Goal: Transaction & Acquisition: Purchase product/service

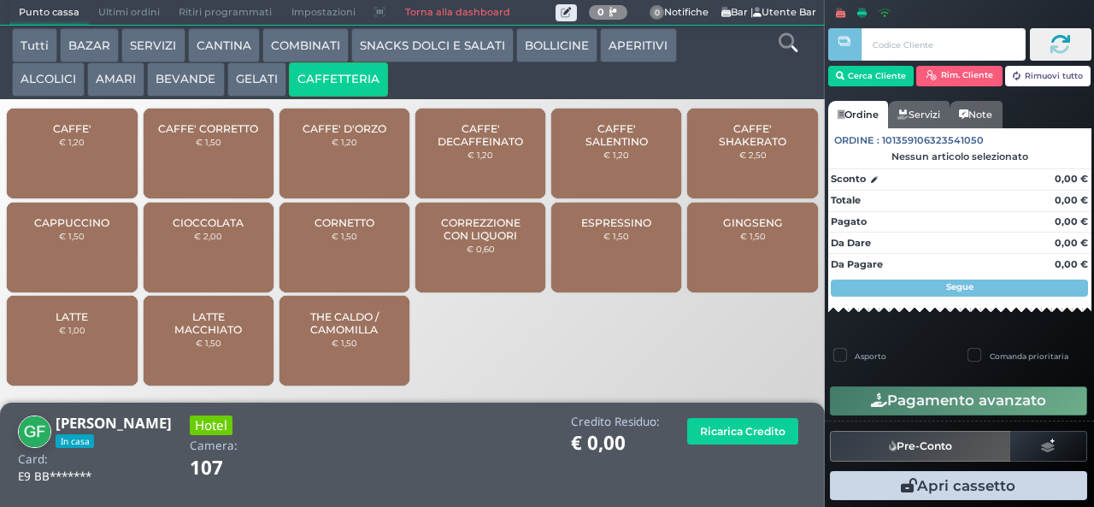
click at [89, 167] on div "CAFFE' € 1,20" at bounding box center [72, 154] width 130 height 90
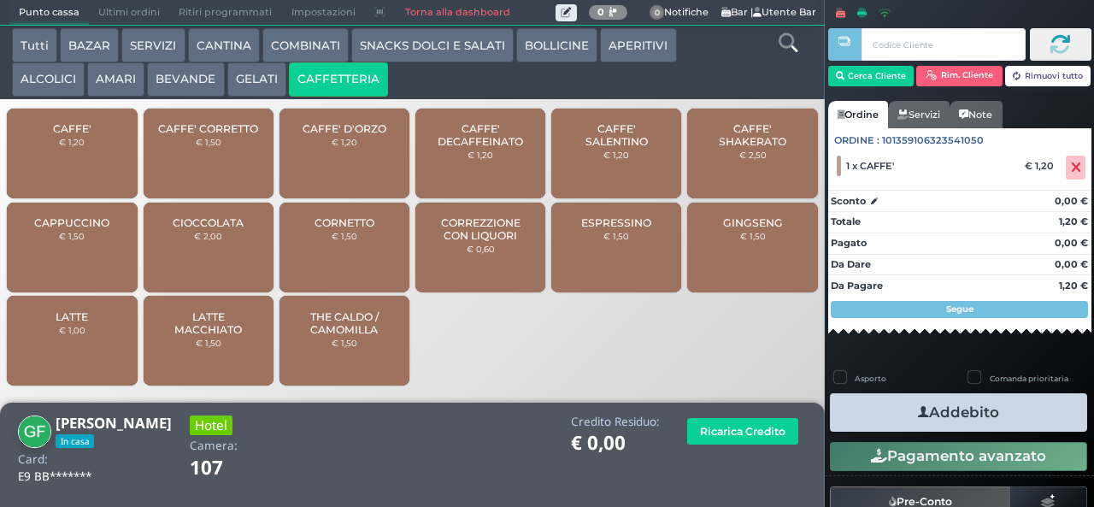
click at [950, 414] on button "Addebito" at bounding box center [958, 412] width 257 height 38
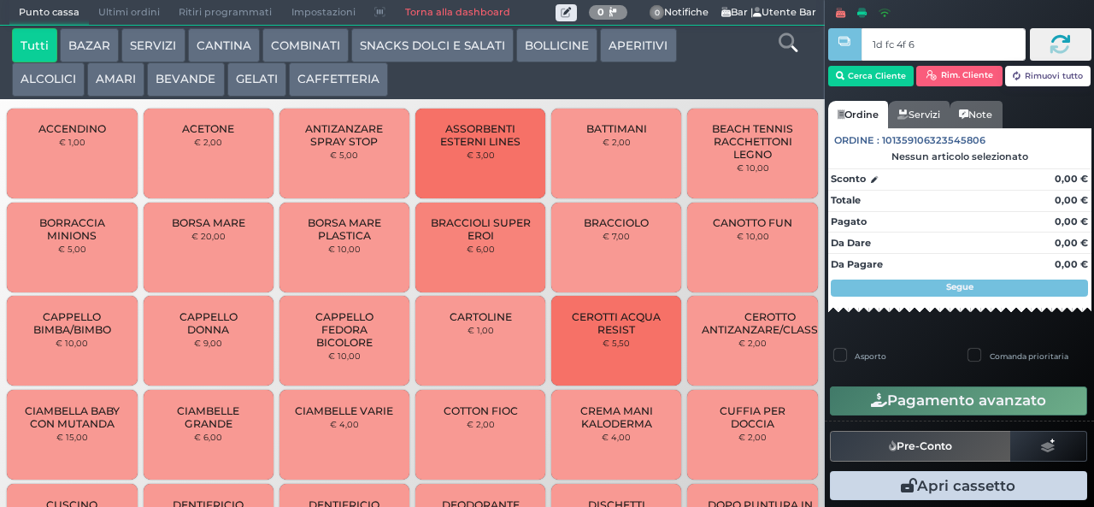
type input "1d fc 4f 66"
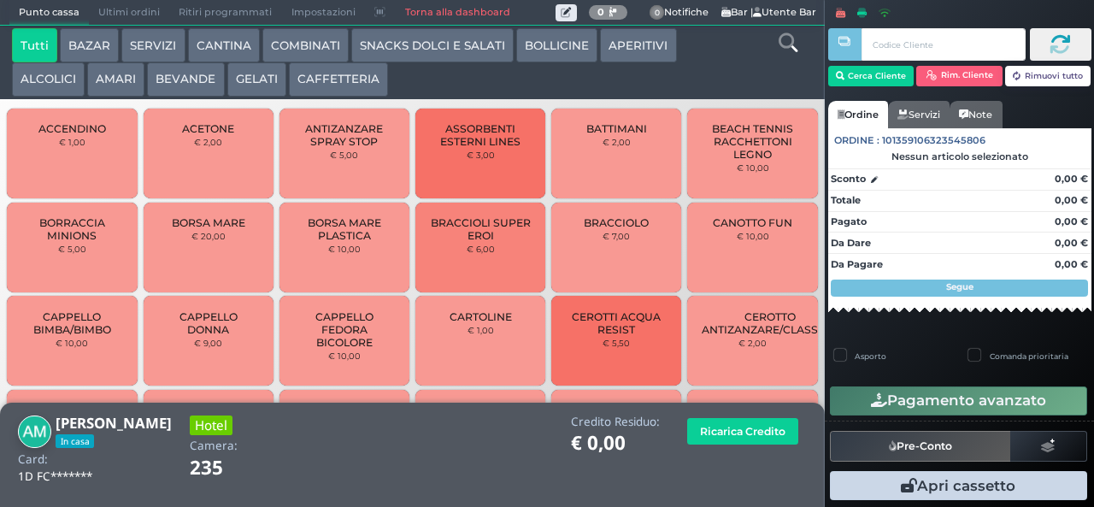
click at [355, 79] on button "CAFFETTERIA" at bounding box center [338, 79] width 99 height 34
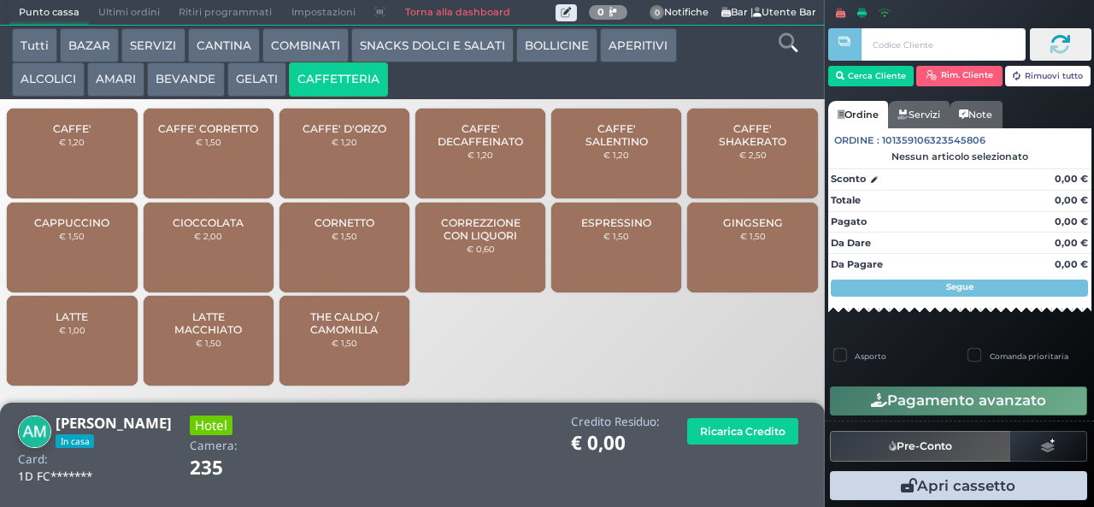
click at [97, 229] on span "CAPPUCCINO" at bounding box center [71, 222] width 75 height 13
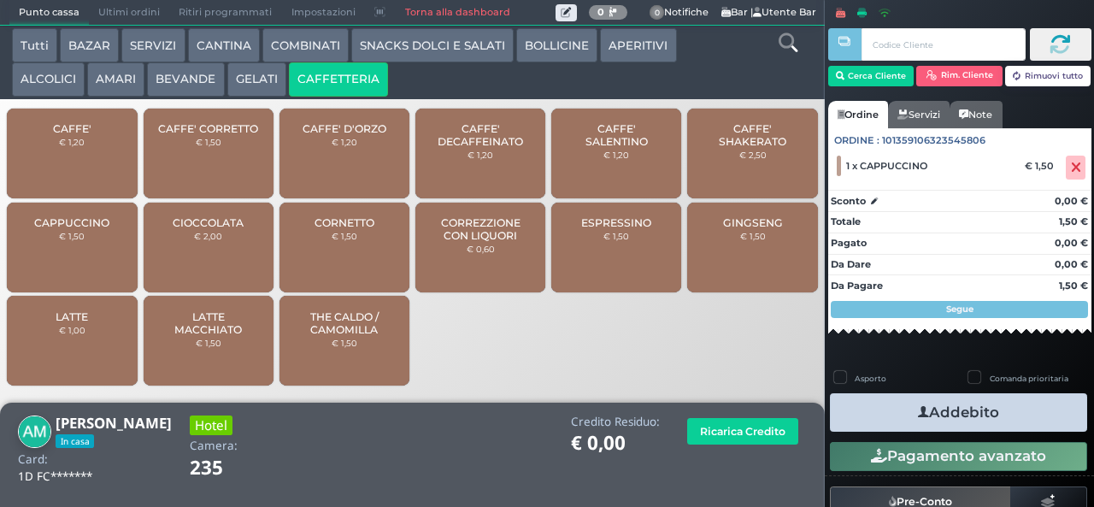
click at [949, 416] on button "Addebito" at bounding box center [958, 412] width 257 height 38
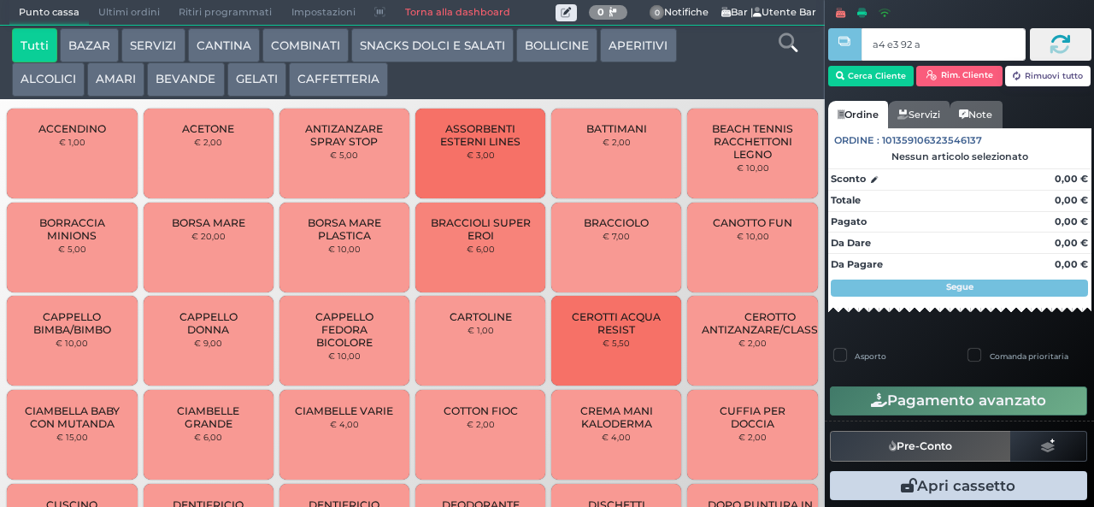
type input "a4 e3 92 af"
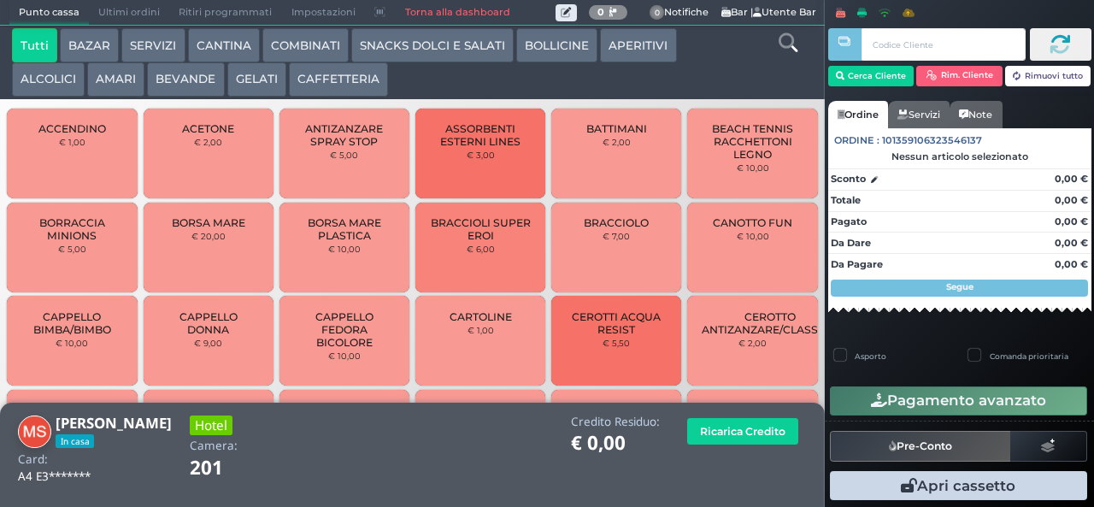
click at [331, 73] on button "CAFFETTERIA" at bounding box center [338, 79] width 99 height 34
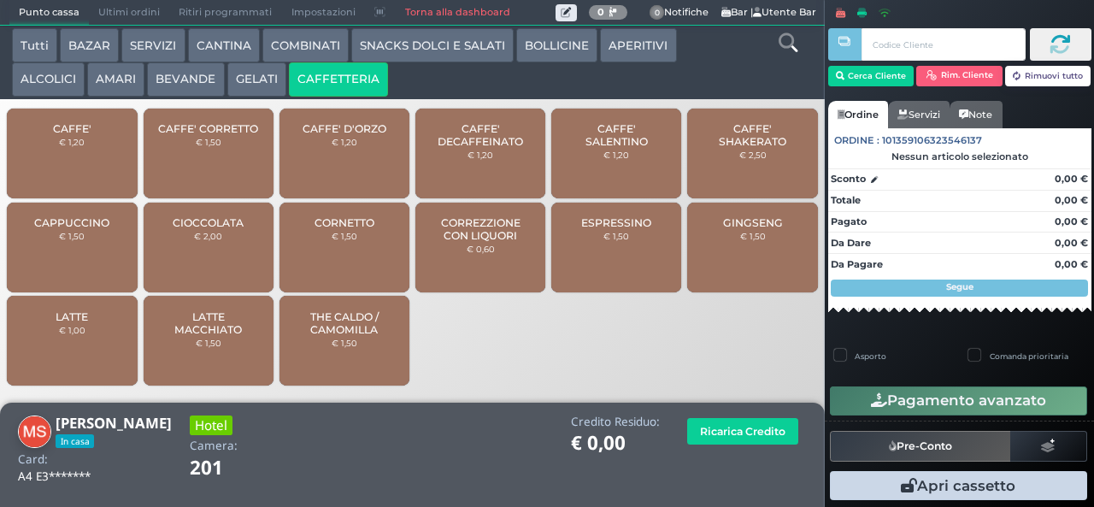
click at [97, 168] on div "CAFFE' € 1,20" at bounding box center [72, 154] width 130 height 90
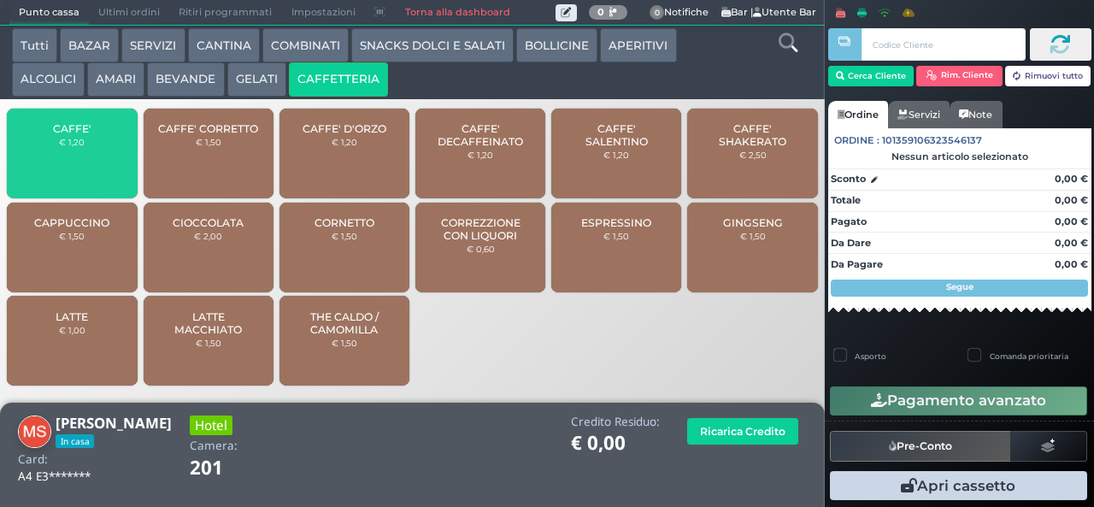
click at [110, 156] on div "CAFFE' € 1,20" at bounding box center [72, 154] width 130 height 90
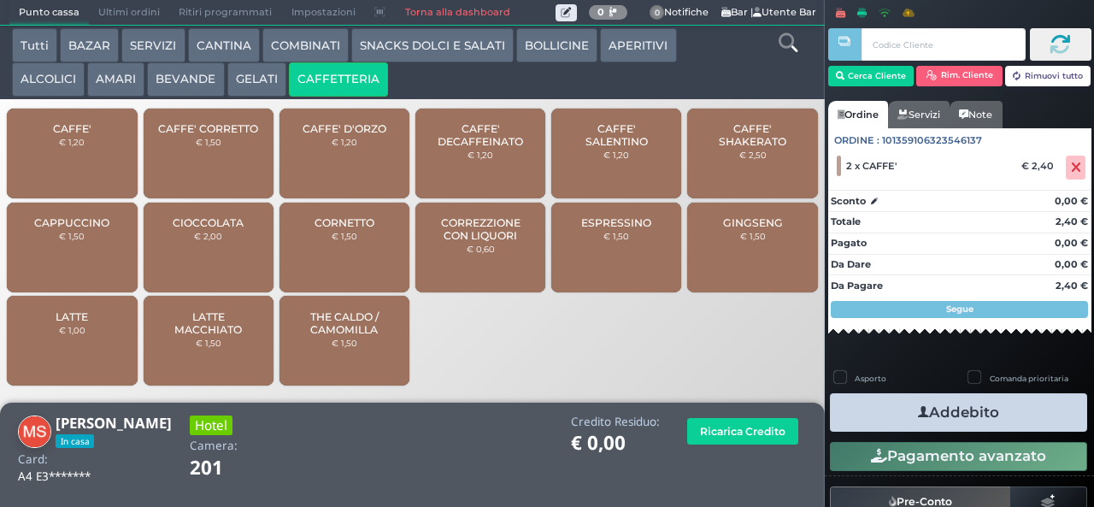
click at [962, 405] on button "Addebito" at bounding box center [958, 412] width 257 height 38
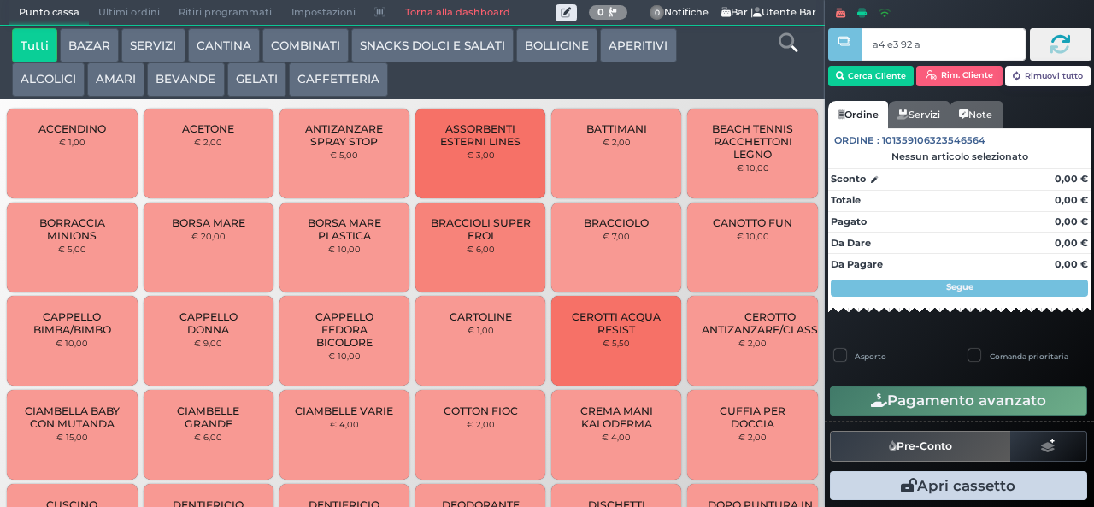
type input "a4 e3 92 af"
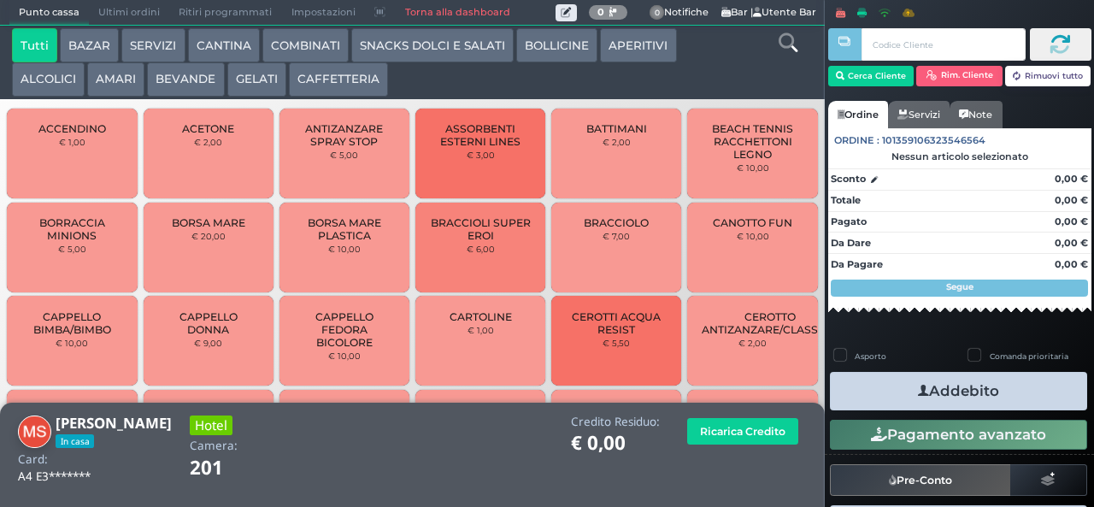
click at [326, 82] on button "CAFFETTERIA" at bounding box center [338, 79] width 99 height 34
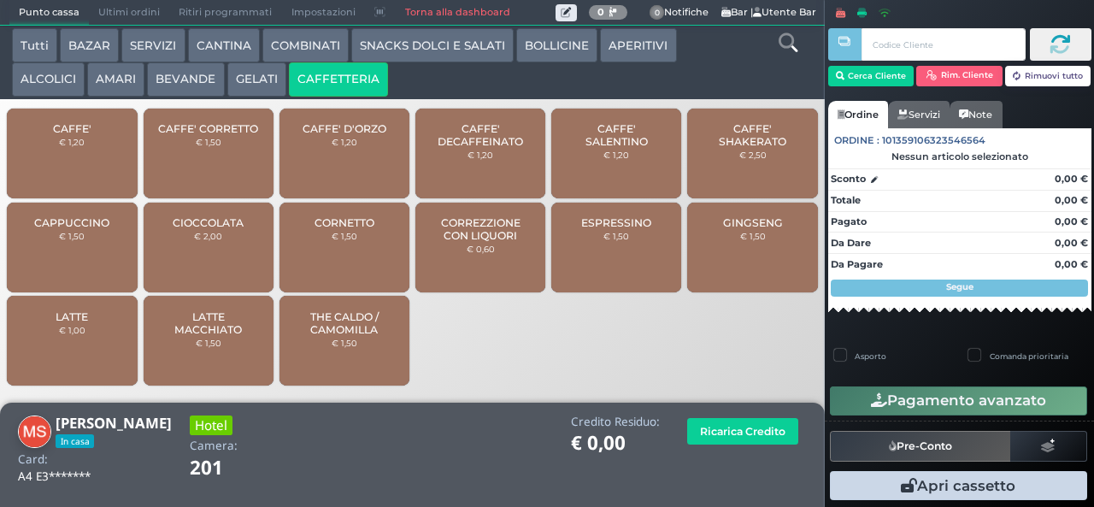
click at [79, 171] on div "CAFFE' € 1,20" at bounding box center [72, 154] width 130 height 90
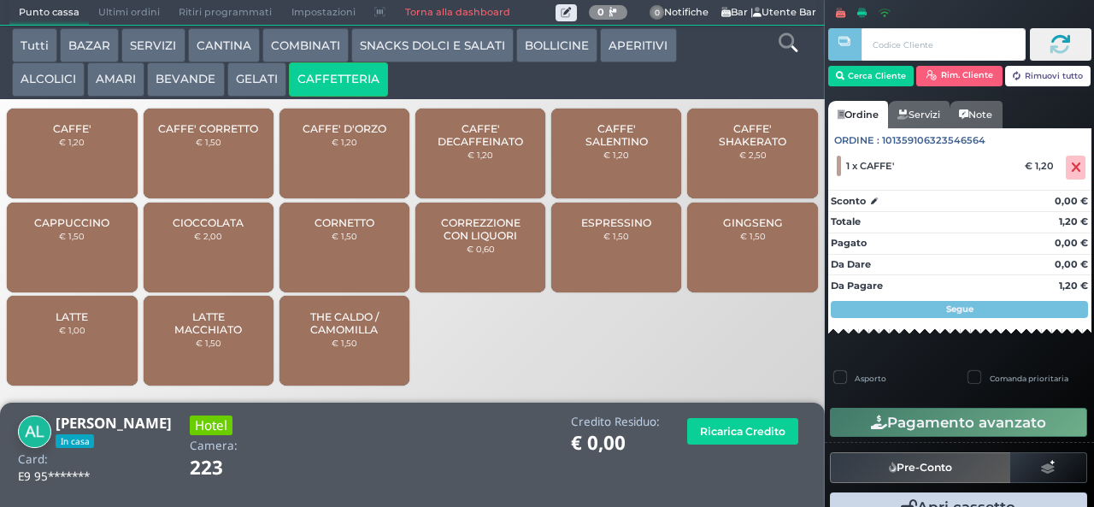
click at [352, 80] on button "CAFFETTERIA" at bounding box center [338, 79] width 99 height 34
click at [79, 135] on span "CAFFE'" at bounding box center [72, 128] width 38 height 13
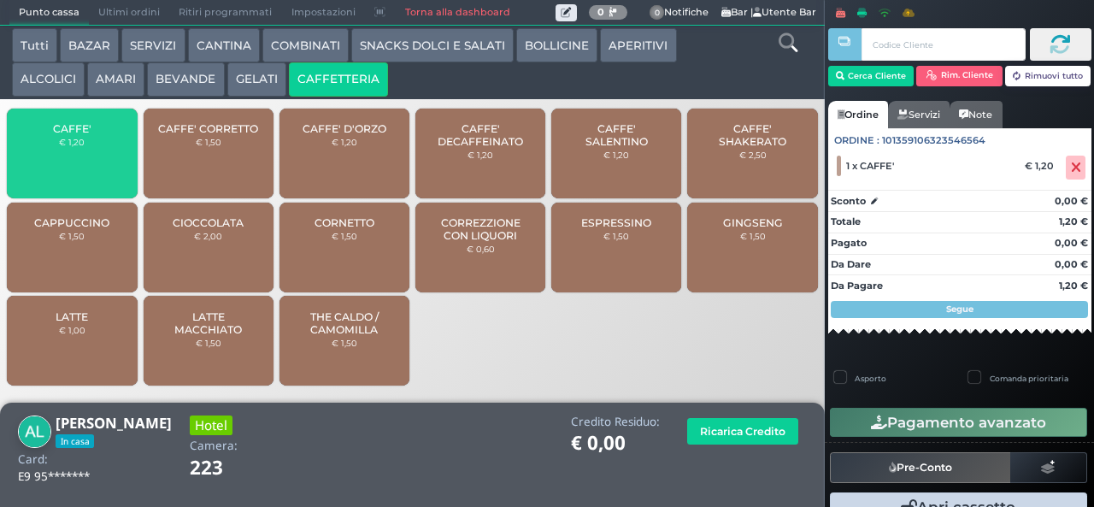
click at [73, 147] on small "€ 1,20" at bounding box center [72, 142] width 26 height 10
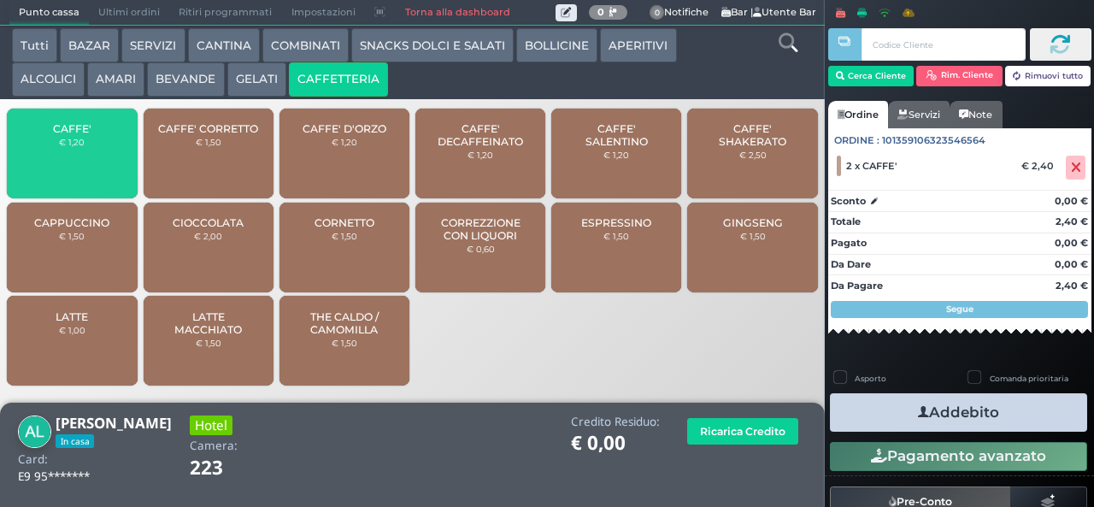
click at [83, 135] on span "CAFFE'" at bounding box center [72, 128] width 38 height 13
click at [80, 135] on span "CAFFE'" at bounding box center [72, 128] width 38 height 13
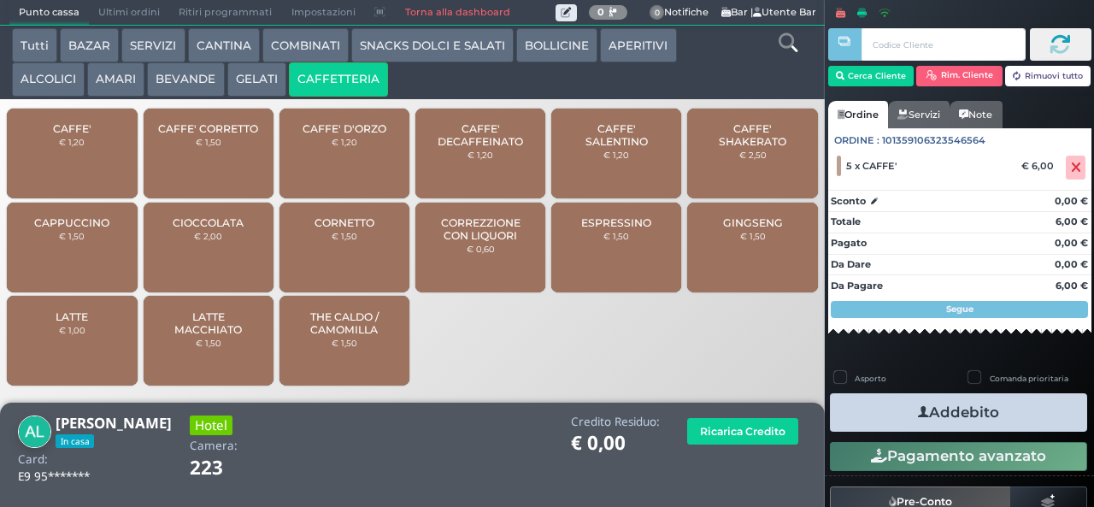
click at [959, 414] on button "Addebito" at bounding box center [958, 412] width 257 height 38
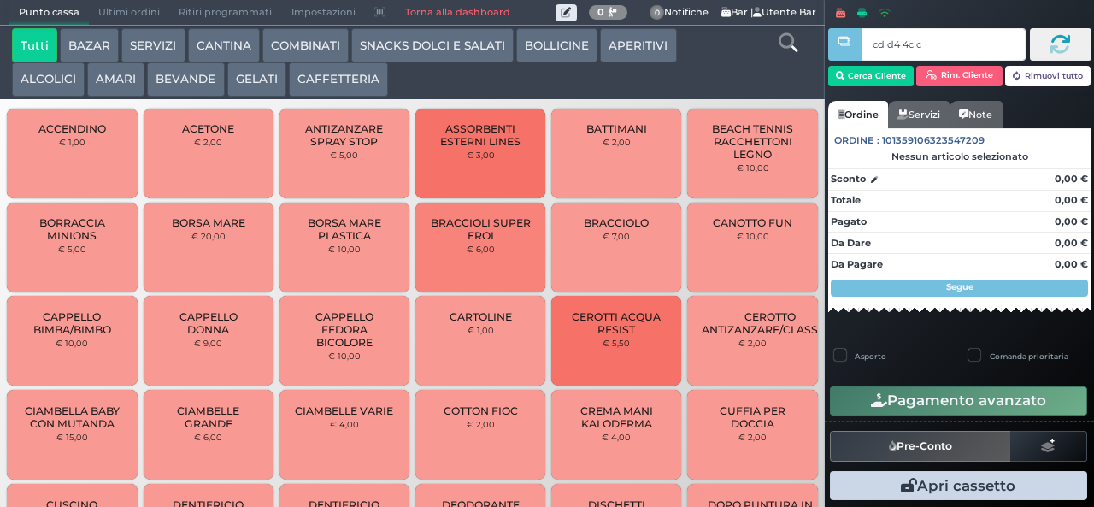
type input "cd d4 4c c3"
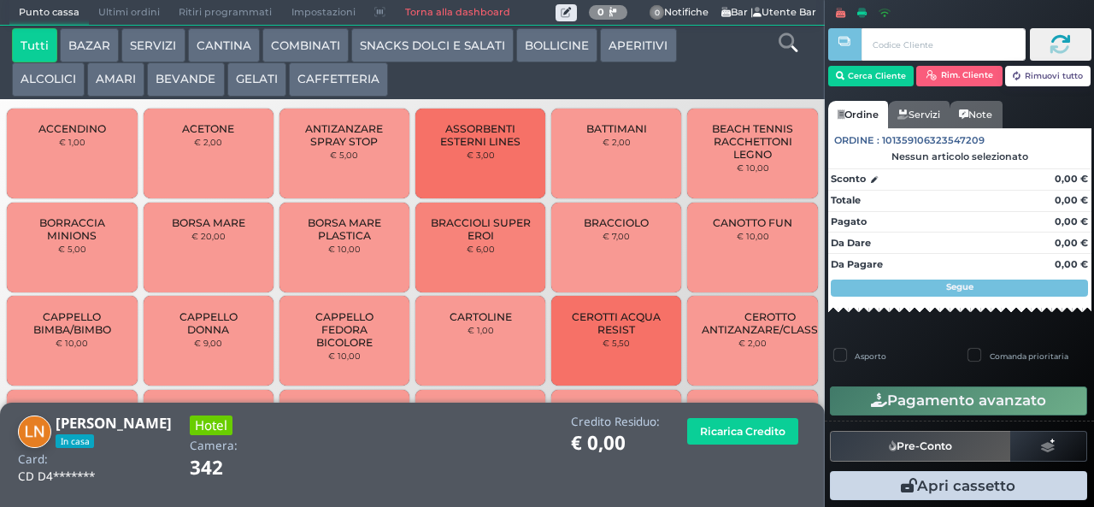
click at [195, 77] on button "BEVANDE" at bounding box center [185, 79] width 77 height 34
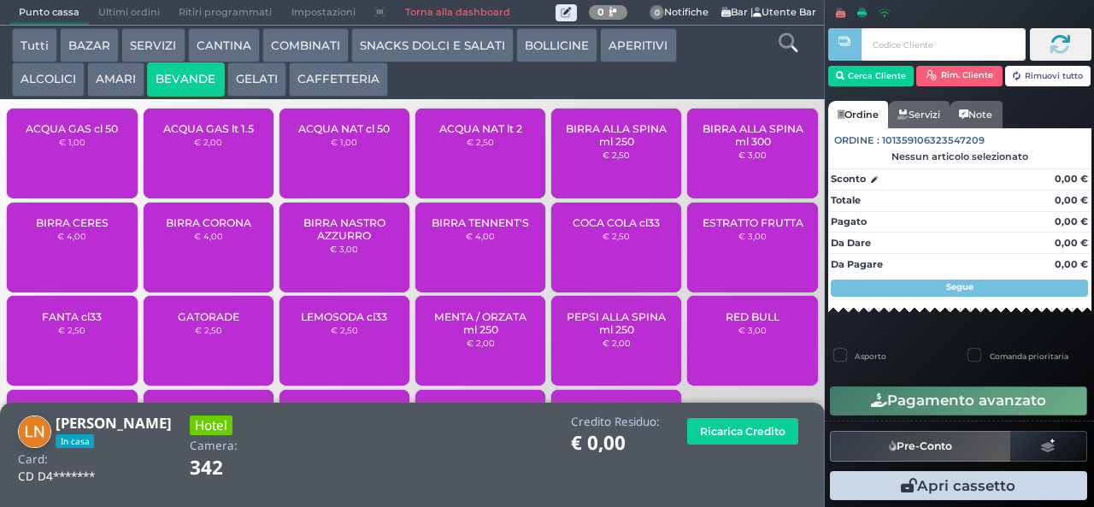
click at [353, 169] on div "ACQUA NAT cl 50 € 1,00" at bounding box center [344, 154] width 130 height 90
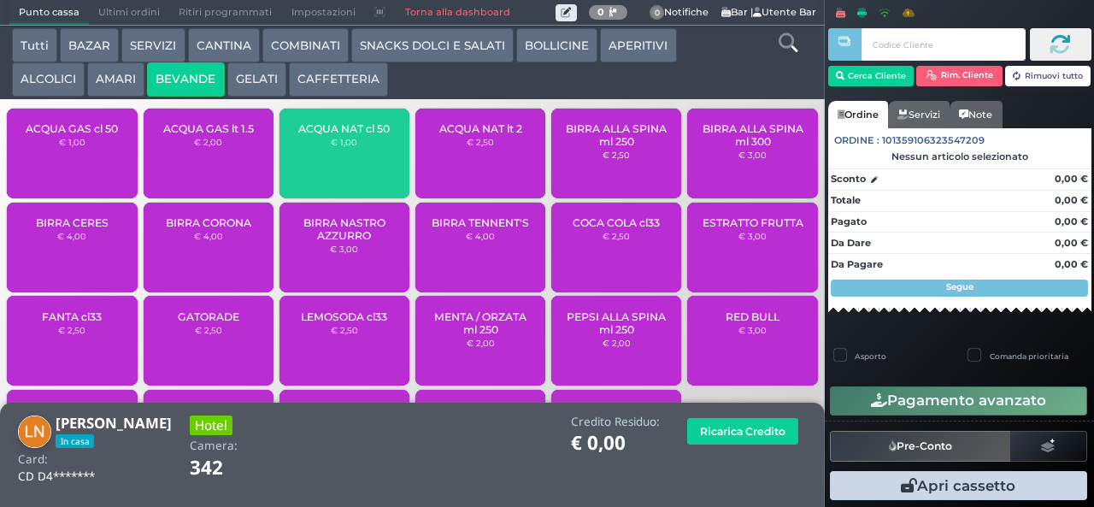
click at [353, 135] on span "ACQUA NAT cl 50" at bounding box center [343, 128] width 91 height 13
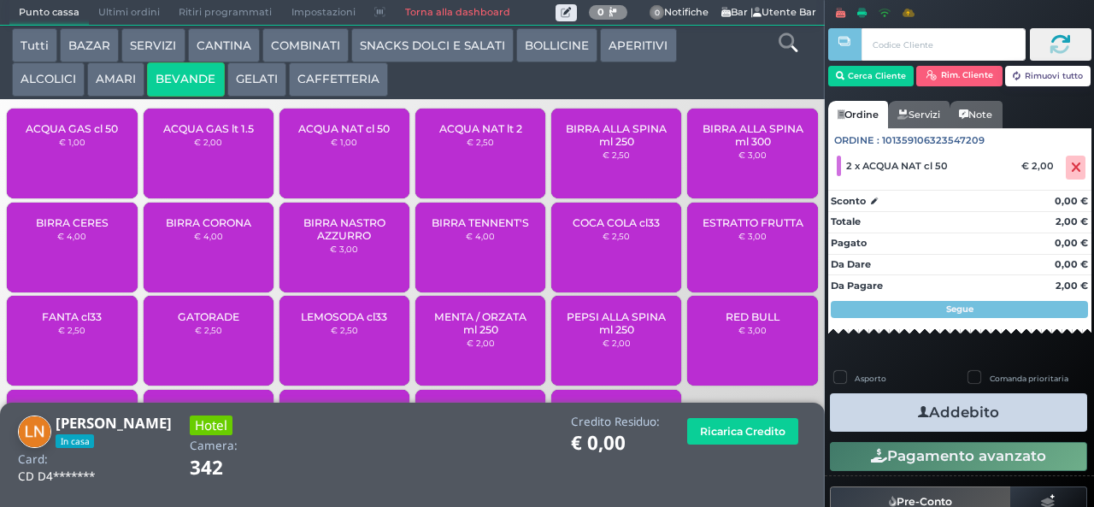
click at [918, 413] on icon "button" at bounding box center [923, 412] width 11 height 18
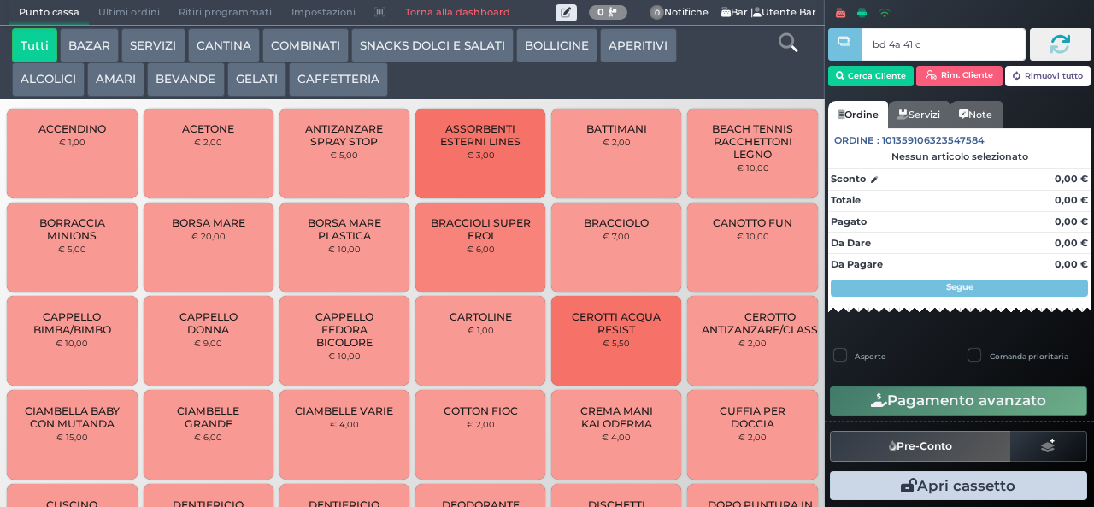
type input "bd 4a 41 c3"
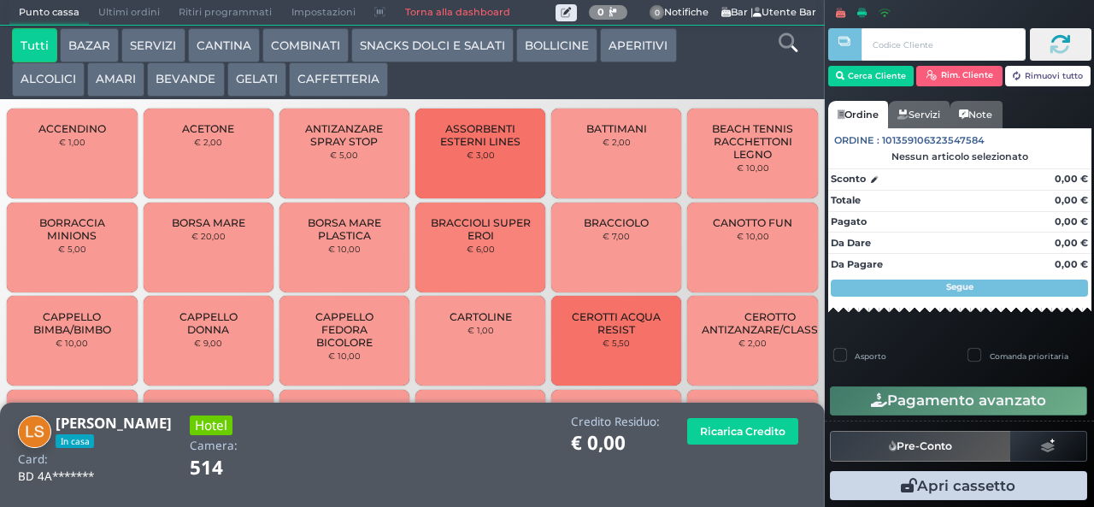
click at [193, 77] on button "BEVANDE" at bounding box center [185, 79] width 77 height 34
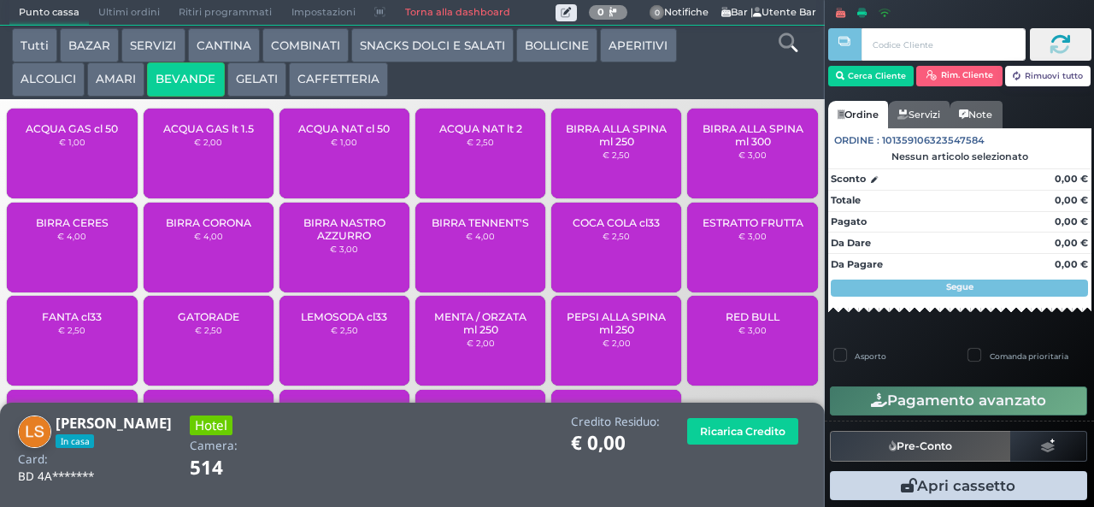
click at [354, 162] on div "ACQUA NAT cl 50 € 1,00" at bounding box center [344, 154] width 130 height 90
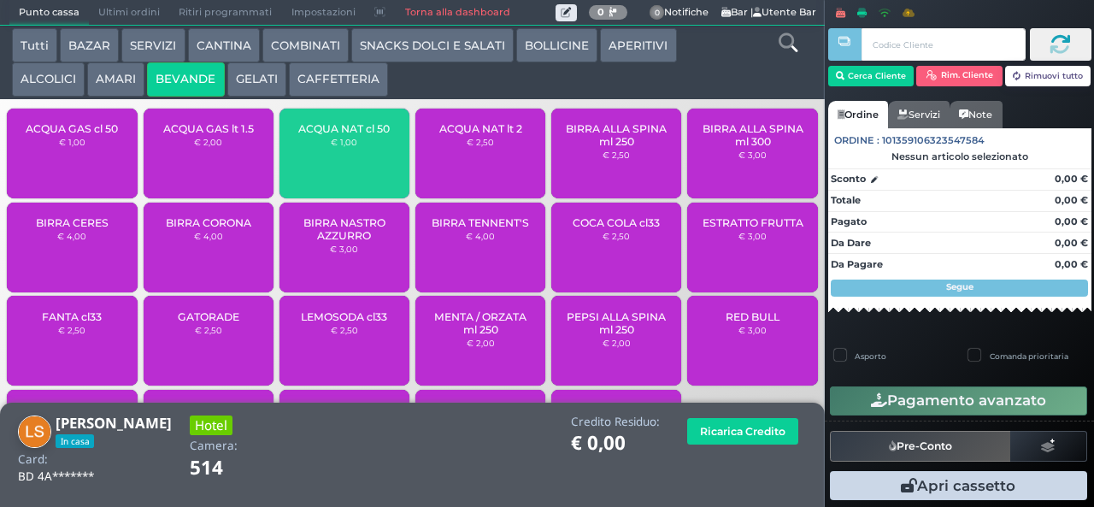
click at [351, 161] on div "ACQUA NAT cl 50 € 1,00" at bounding box center [344, 154] width 130 height 90
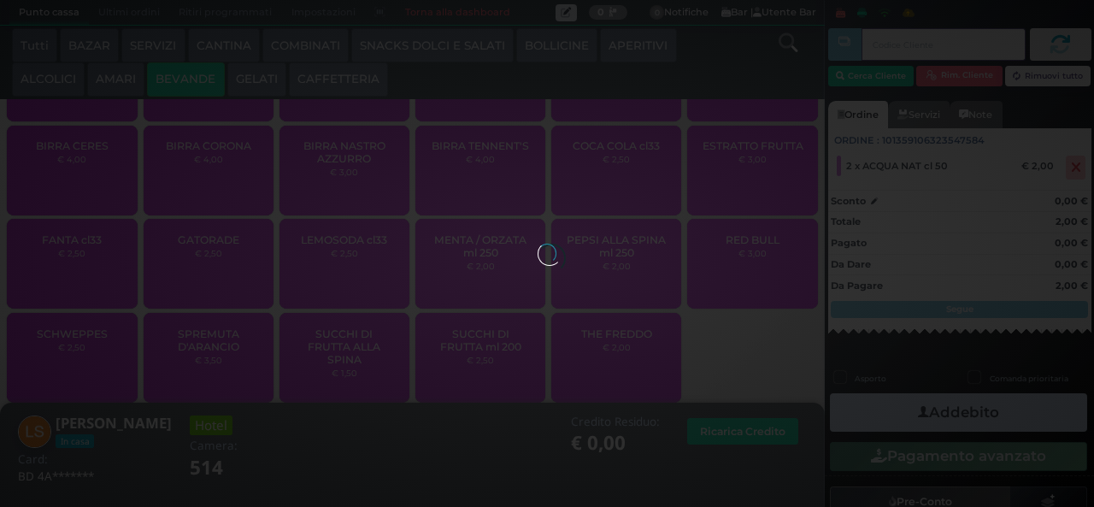
scroll to position [114, 0]
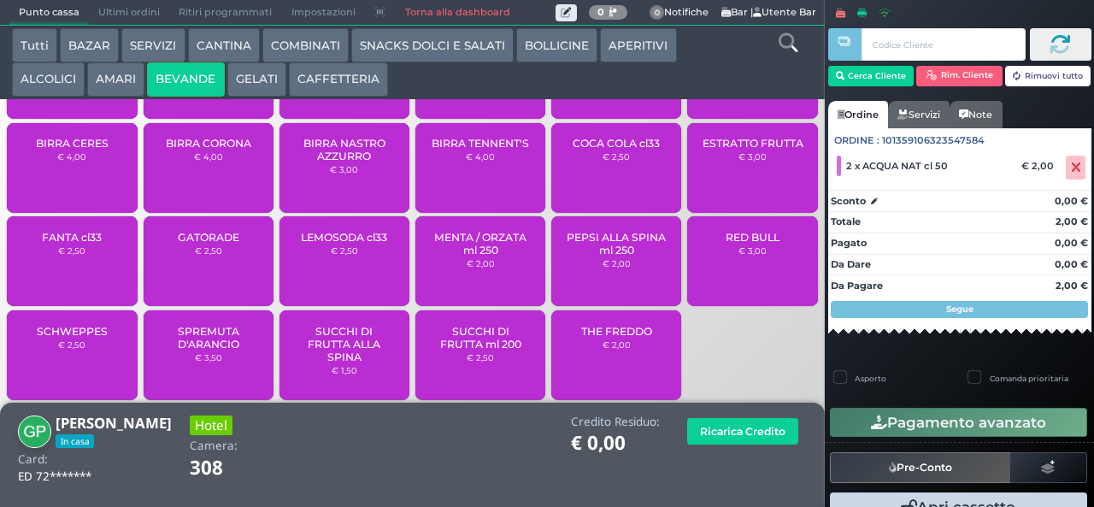
click at [339, 75] on button "CAFFETTERIA" at bounding box center [338, 79] width 99 height 34
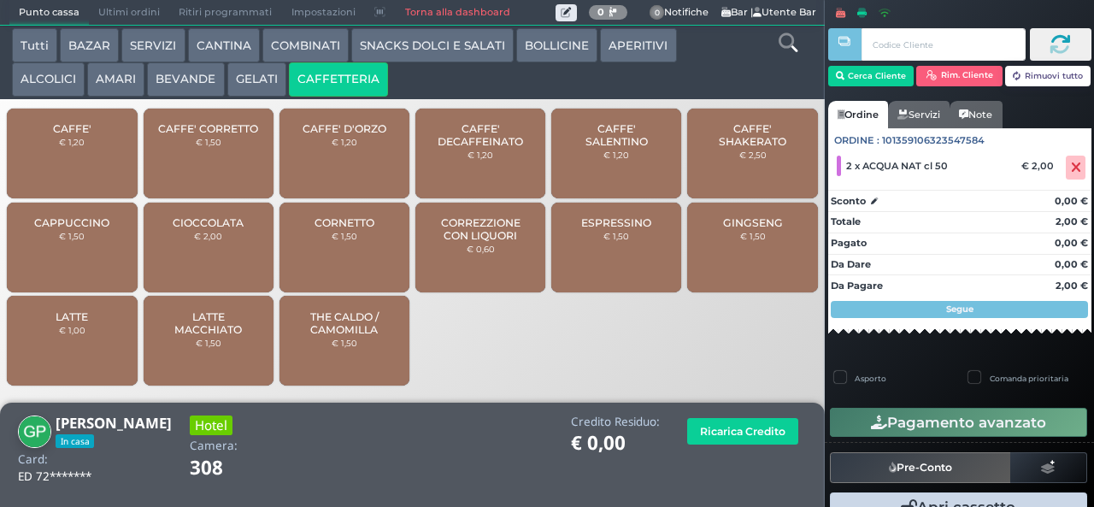
click at [94, 162] on div "CAFFE' € 1,20" at bounding box center [72, 154] width 130 height 90
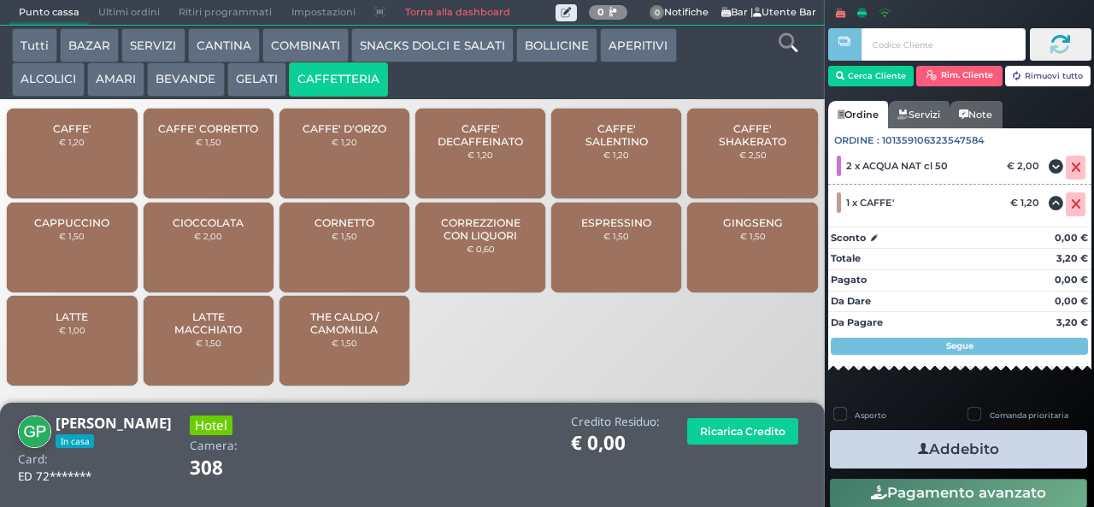
click at [918, 451] on icon "button" at bounding box center [923, 449] width 11 height 18
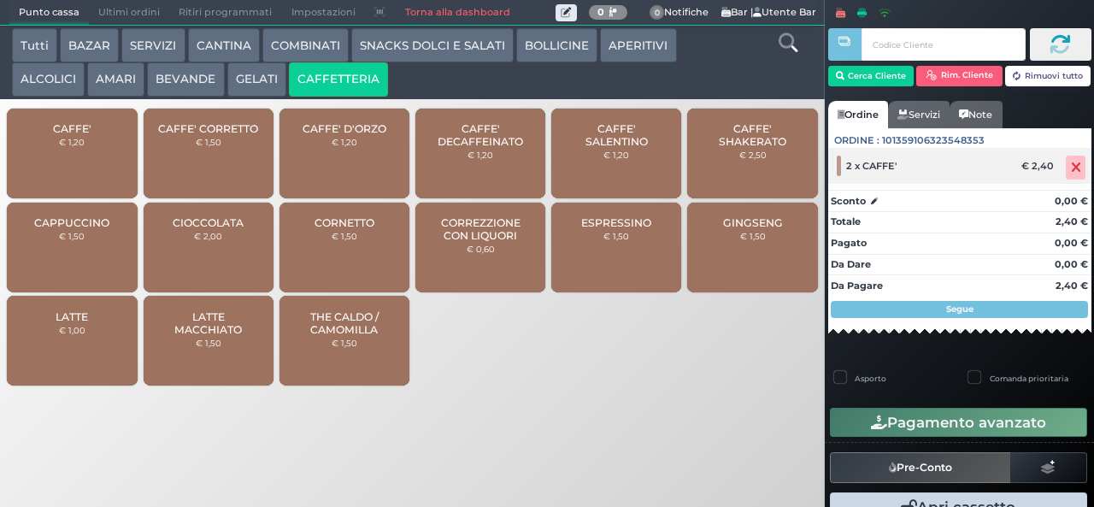
click at [1071, 168] on icon at bounding box center [1076, 168] width 10 height 1
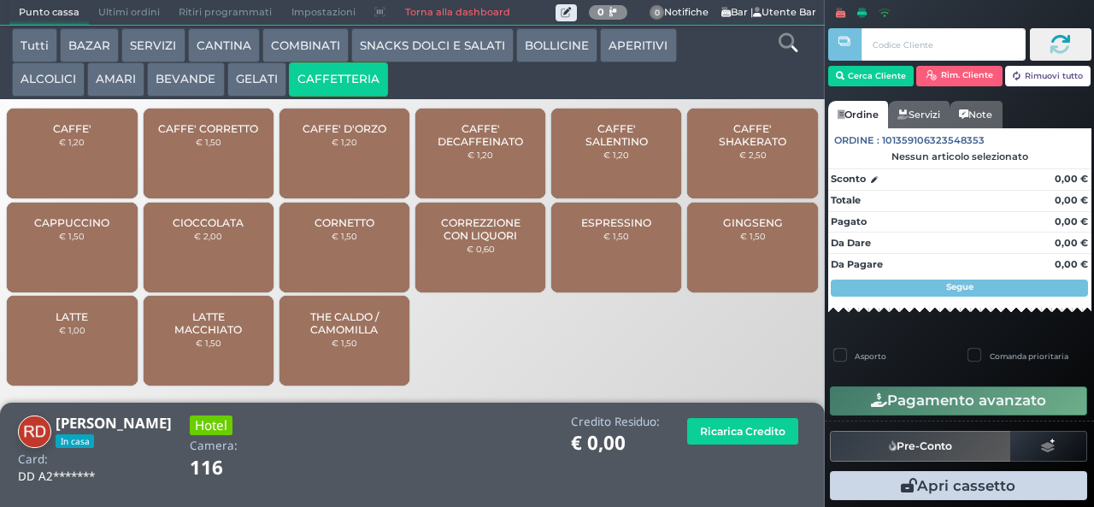
click at [85, 135] on span "CAFFE'" at bounding box center [72, 128] width 38 height 13
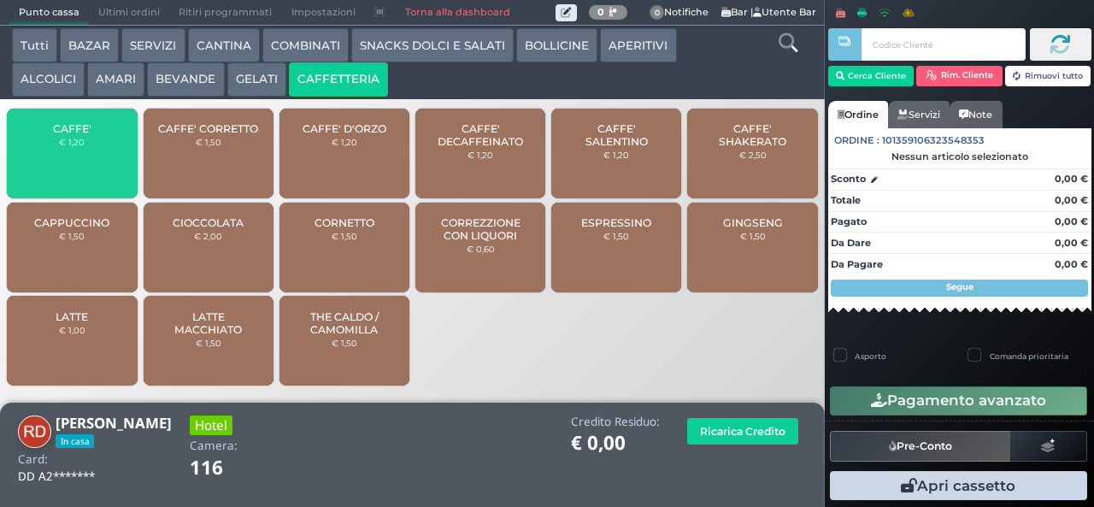
click at [82, 135] on span "CAFFE'" at bounding box center [72, 128] width 38 height 13
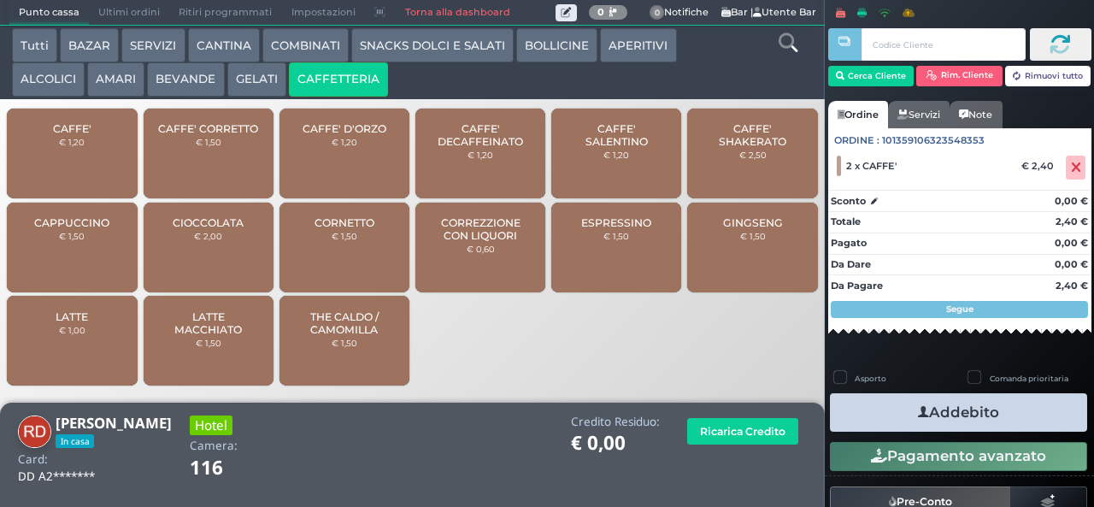
click at [918, 411] on icon "button" at bounding box center [923, 412] width 11 height 18
